Goal: Check status

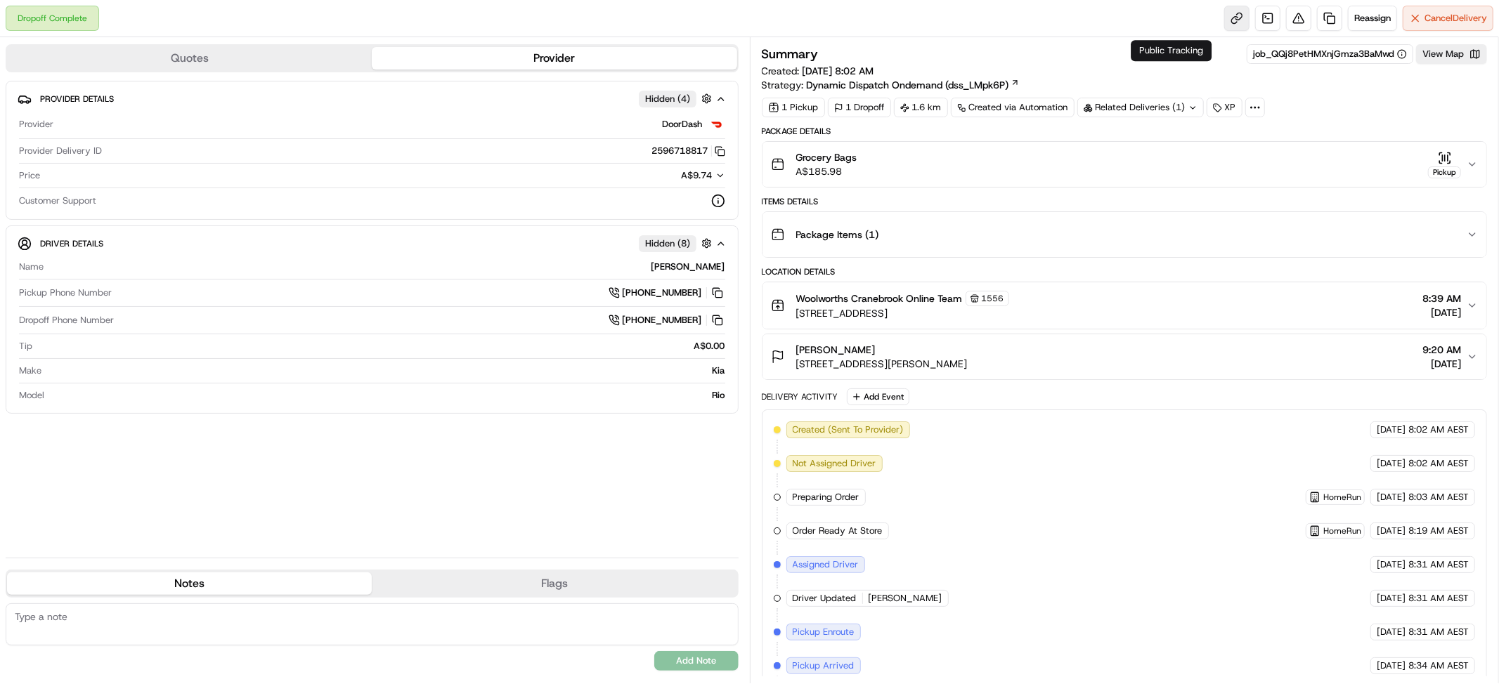
click at [1224, 15] on link at bounding box center [1236, 18] width 25 height 25
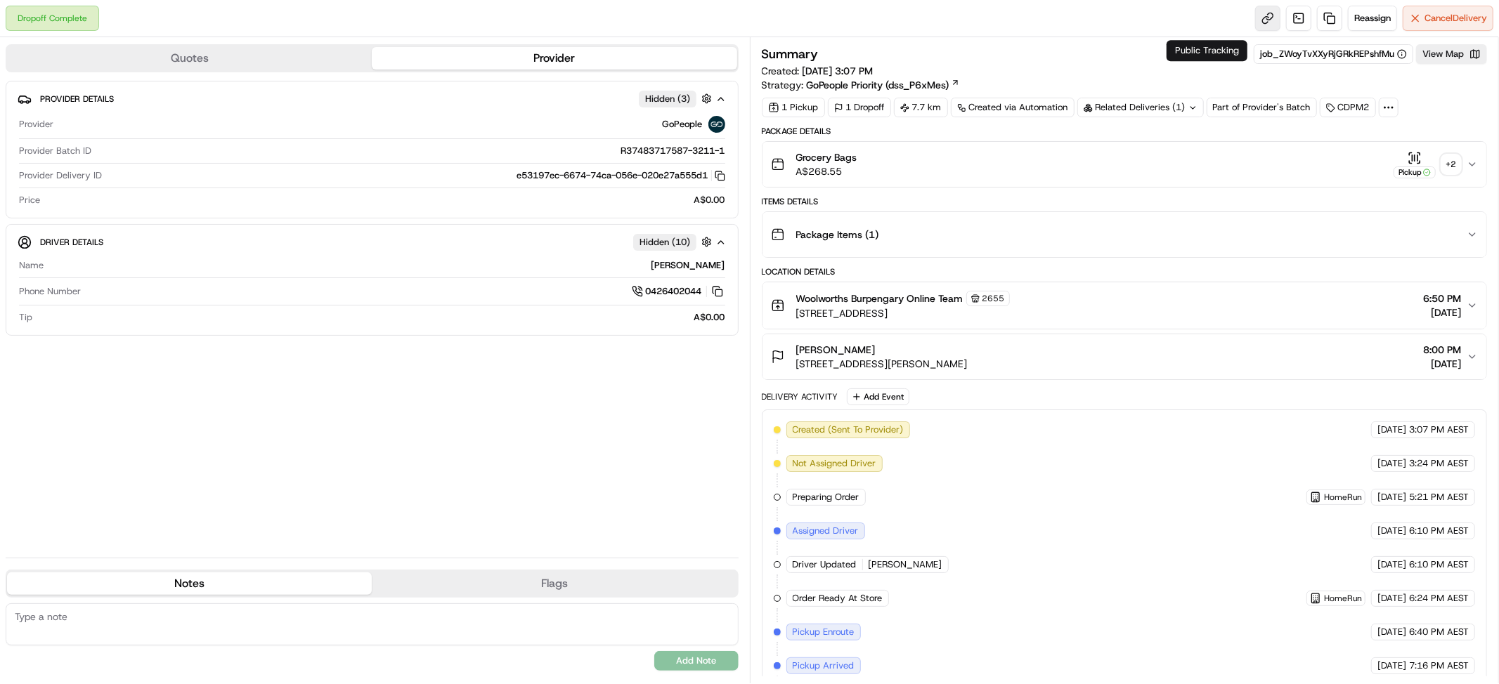
click at [1255, 22] on link at bounding box center [1267, 18] width 25 height 25
